Goal: Information Seeking & Learning: Learn about a topic

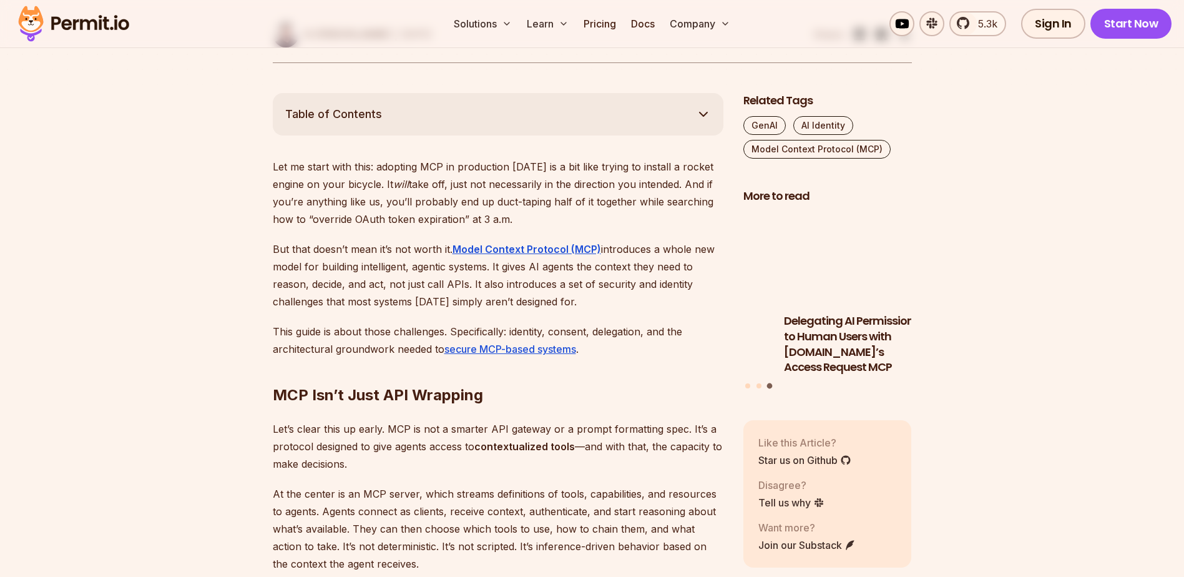
scroll to position [624, 0]
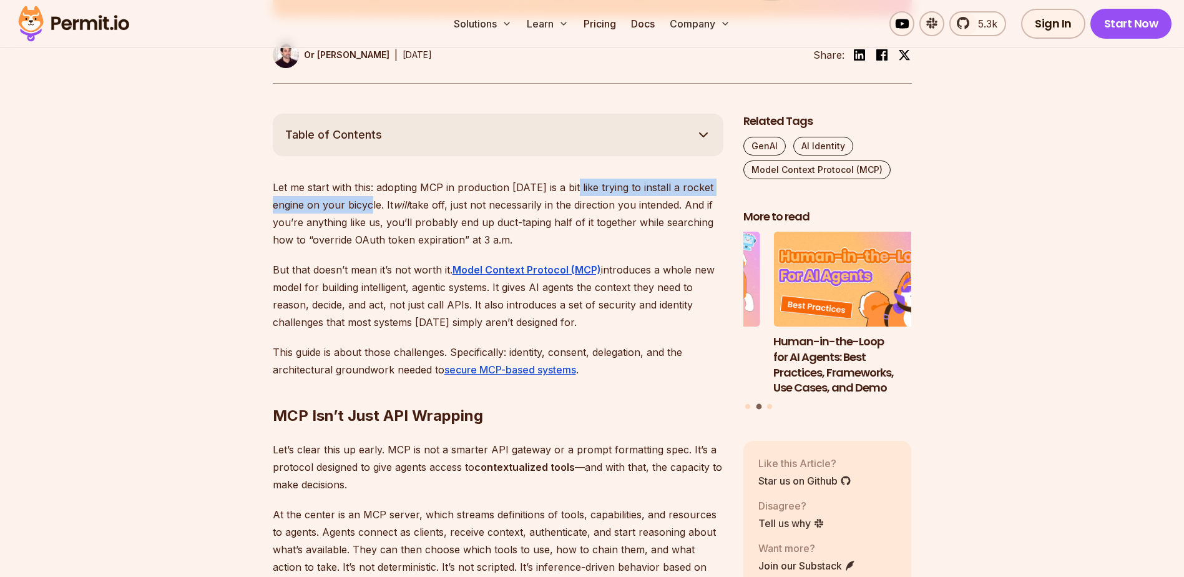
drag, startPoint x: 374, startPoint y: 200, endPoint x: 575, endPoint y: 182, distance: 201.1
click at [575, 182] on p "Let me start with this: adopting MCP in production [DATE] is a bit like trying …" at bounding box center [498, 213] width 451 height 70
drag, startPoint x: 575, startPoint y: 182, endPoint x: 585, endPoint y: 183, distance: 10.7
copy p "like trying to install a rocket engine on your bicycl"
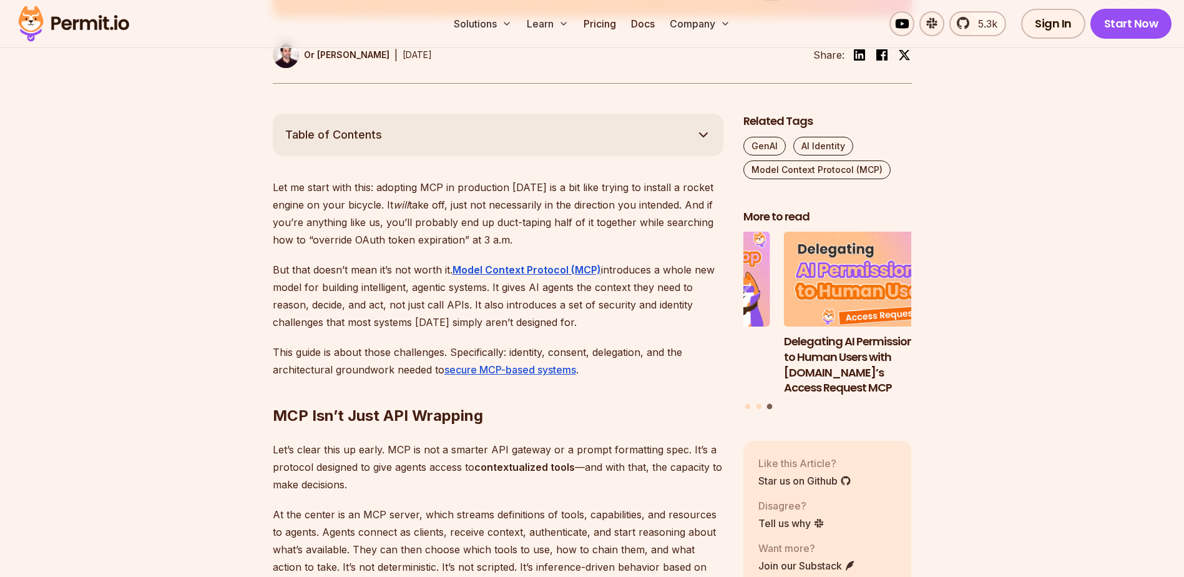
click at [432, 210] on p "Let me start with this: adopting MCP in production [DATE] is a bit like trying …" at bounding box center [498, 213] width 451 height 70
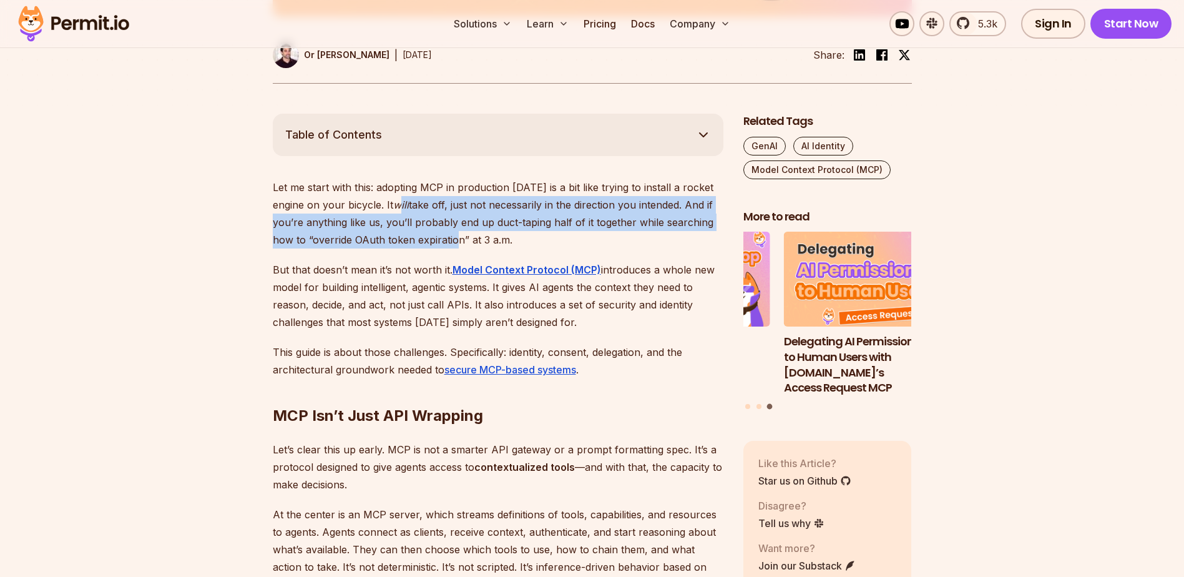
drag, startPoint x: 399, startPoint y: 202, endPoint x: 449, endPoint y: 237, distance: 60.1
click at [449, 237] on p "Let me start with this: adopting MCP in production [DATE] is a bit like trying …" at bounding box center [498, 213] width 451 height 70
drag, startPoint x: 427, startPoint y: 205, endPoint x: 427, endPoint y: 235, distance: 30.0
click at [427, 235] on p "Let me start with this: adopting MCP in production [DATE] is a bit like trying …" at bounding box center [498, 213] width 451 height 70
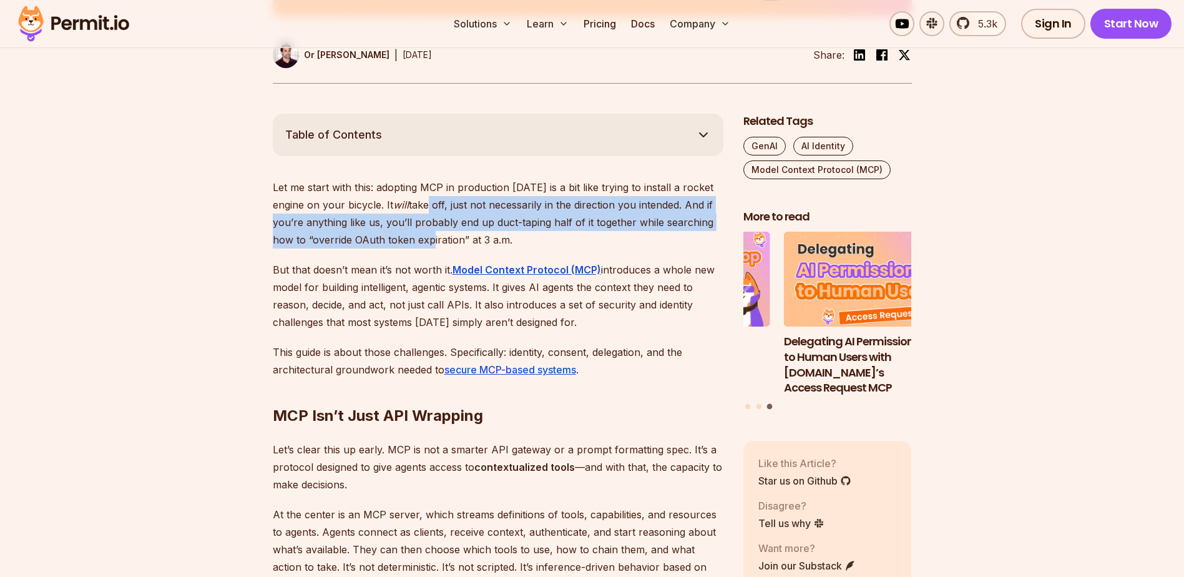
click at [427, 235] on p "Let me start with this: adopting MCP in production [DATE] is a bit like trying …" at bounding box center [498, 213] width 451 height 70
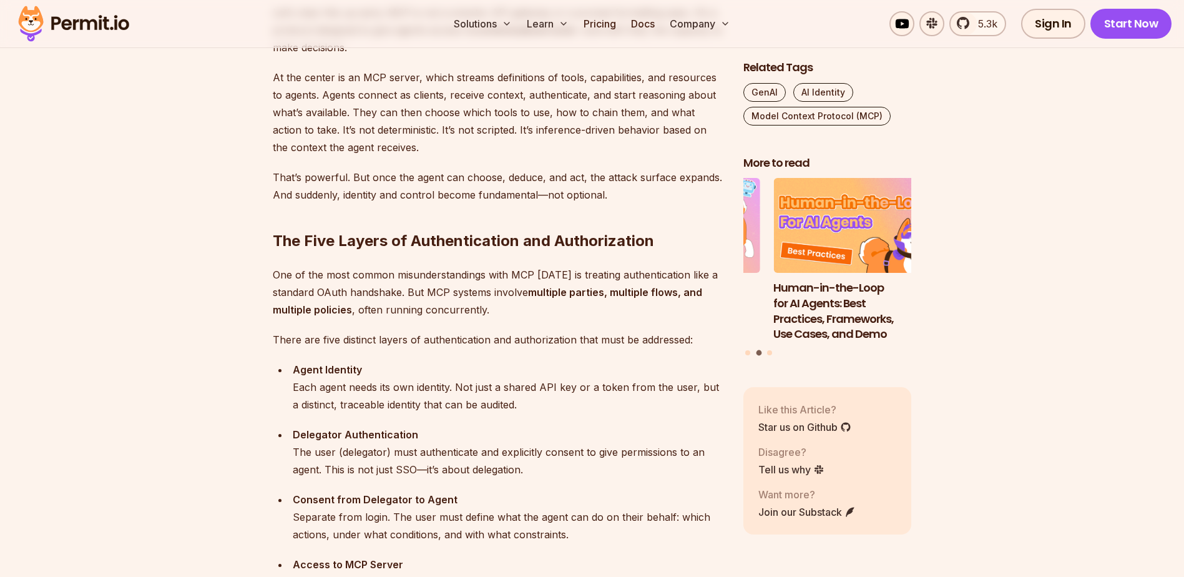
scroll to position [1123, 0]
